Goal: Transaction & Acquisition: Purchase product/service

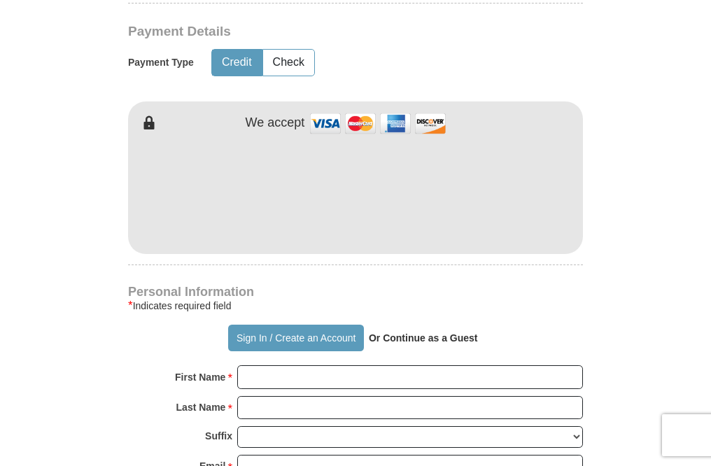
scroll to position [770, 0]
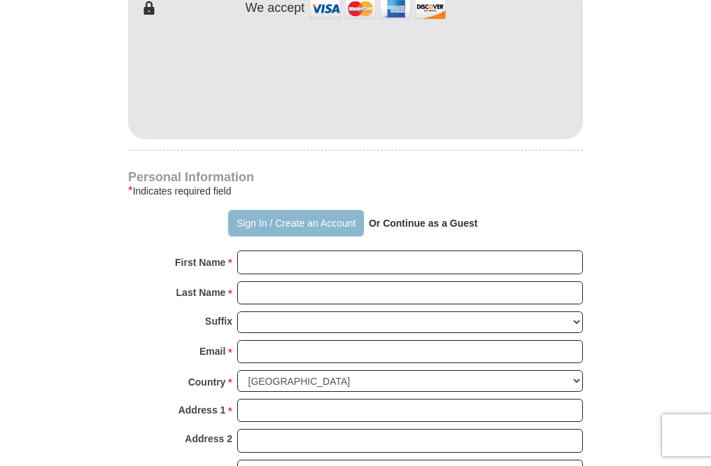
click at [255, 225] on button "Sign In / Create an Account" at bounding box center [295, 223] width 135 height 27
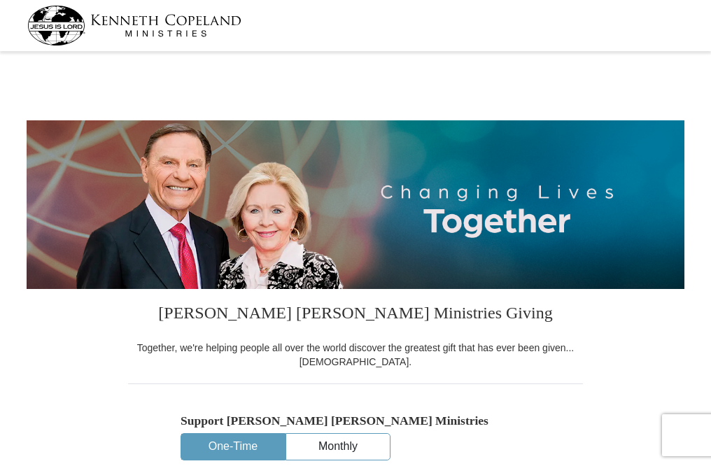
select select "MO"
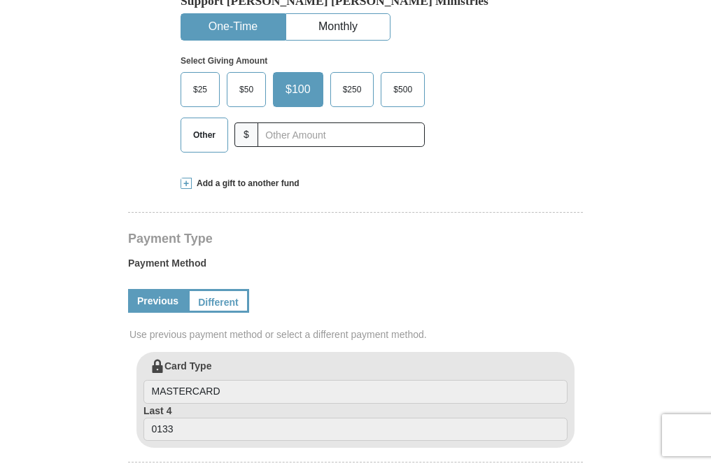
scroll to position [560, 0]
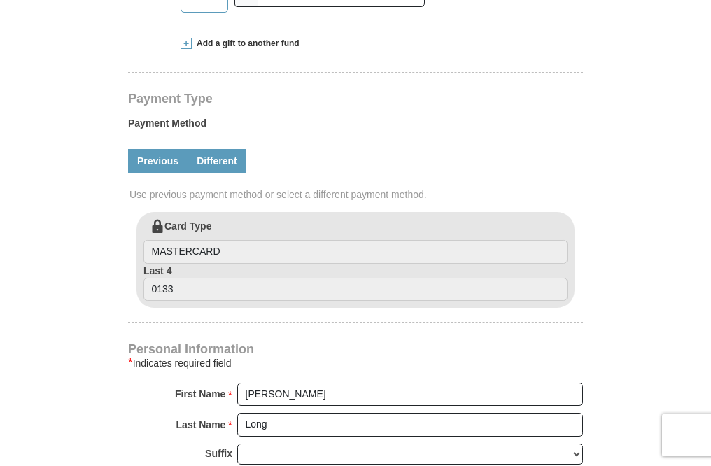
click at [216, 149] on link "Different" at bounding box center [217, 161] width 59 height 24
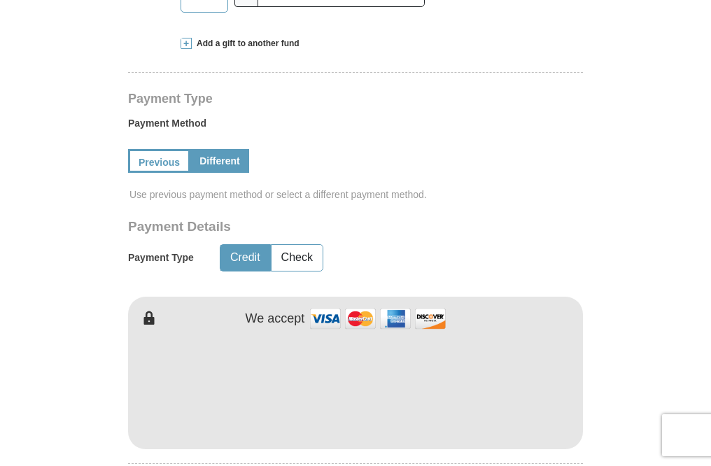
click at [225, 149] on link "Different" at bounding box center [219, 161] width 59 height 24
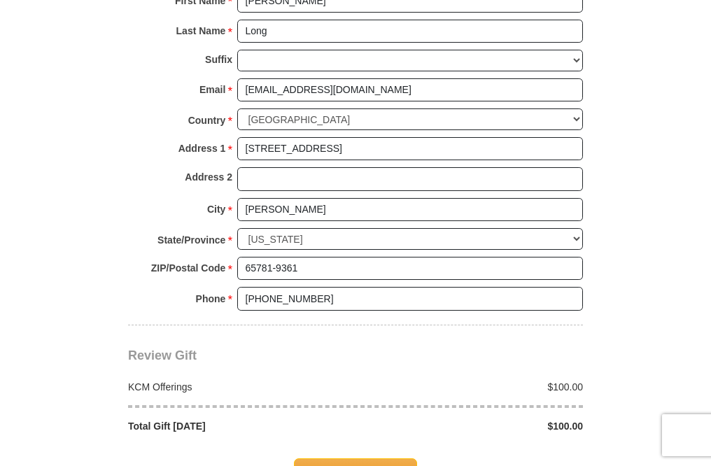
scroll to position [1120, 0]
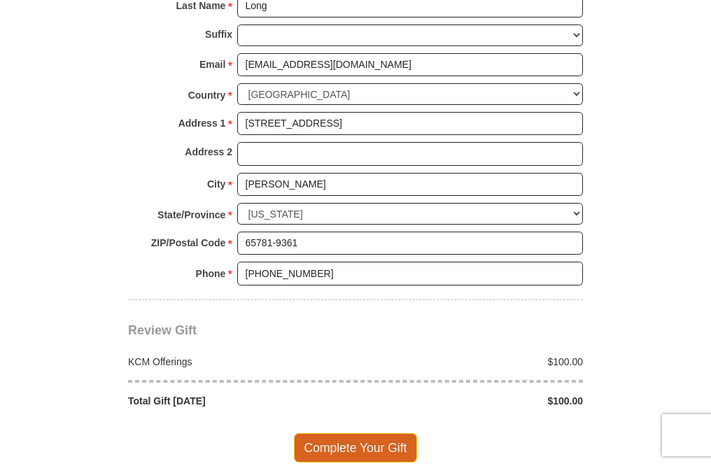
click at [362, 433] on span "Complete Your Gift" at bounding box center [356, 447] width 124 height 29
